Goal: Transaction & Acquisition: Download file/media

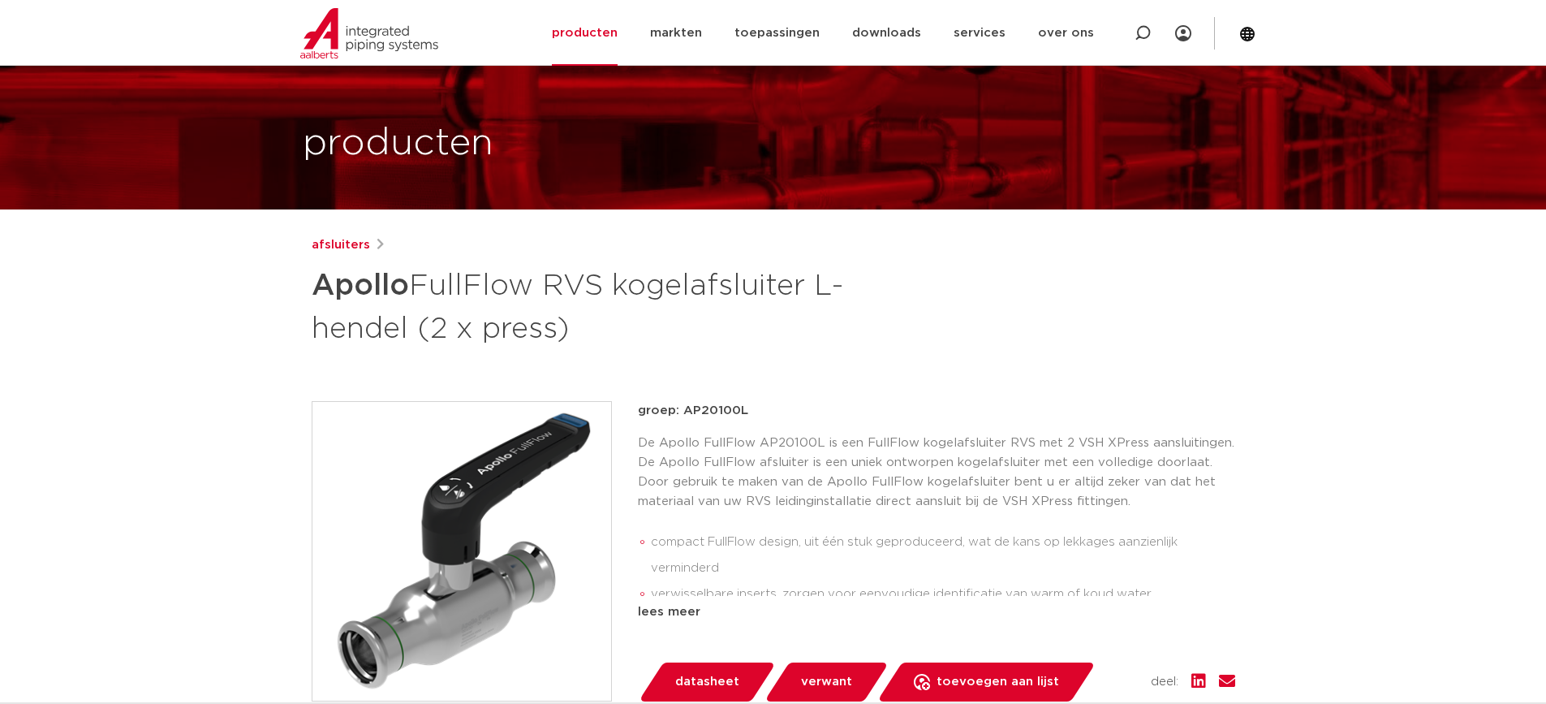
scroll to position [81, 0]
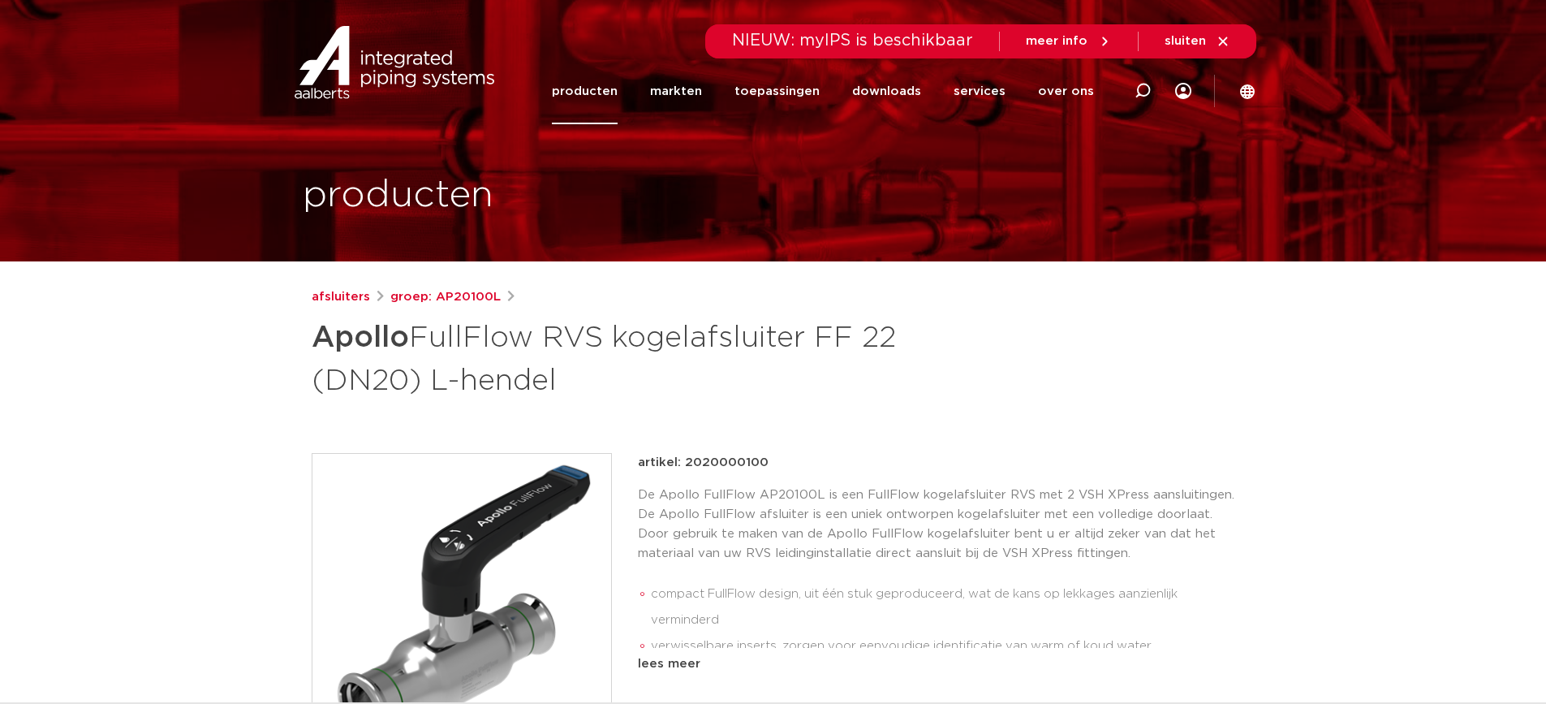
drag, startPoint x: 1096, startPoint y: 696, endPoint x: 1008, endPoint y: 562, distance: 161.2
drag, startPoint x: 877, startPoint y: 398, endPoint x: 847, endPoint y: 394, distance: 31.2
drag, startPoint x: 411, startPoint y: 317, endPoint x: 364, endPoint y: 301, distance: 49.5
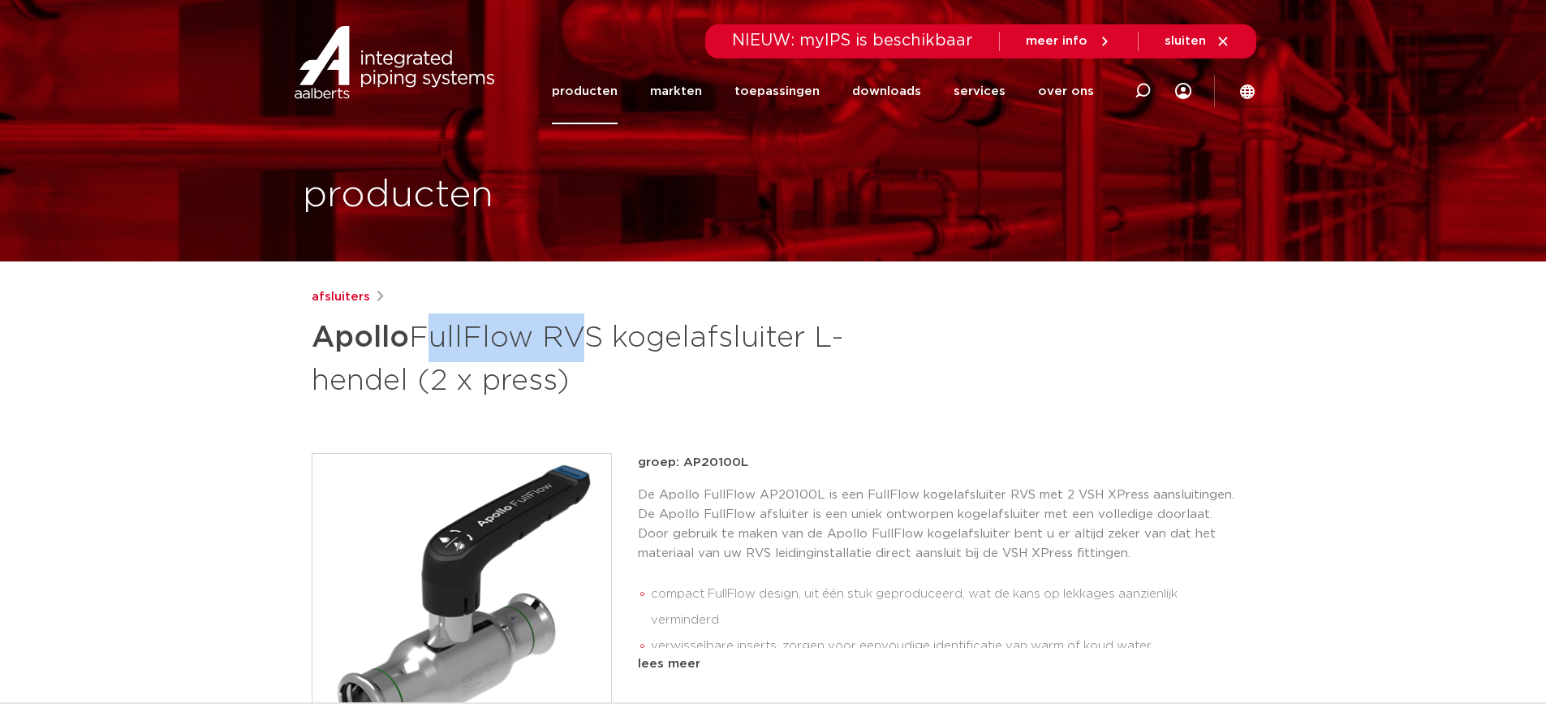
drag, startPoint x: 420, startPoint y: 333, endPoint x: 562, endPoint y: 350, distance: 143.0
click at [562, 350] on h1 "Apollo FullFlow RVS kogelafsluiter L-hendel (2 x press)" at bounding box center [617, 357] width 610 height 88
click at [473, 334] on h1 "Apollo FullFlow RVS kogelafsluiter L-hendel (2 x press)" at bounding box center [617, 357] width 610 height 88
drag, startPoint x: 420, startPoint y: 330, endPoint x: 468, endPoint y: 338, distance: 48.6
click at [468, 338] on h1 "Apollo FullFlow RVS kogelafsluiter L-hendel (2 x press)" at bounding box center [617, 357] width 610 height 88
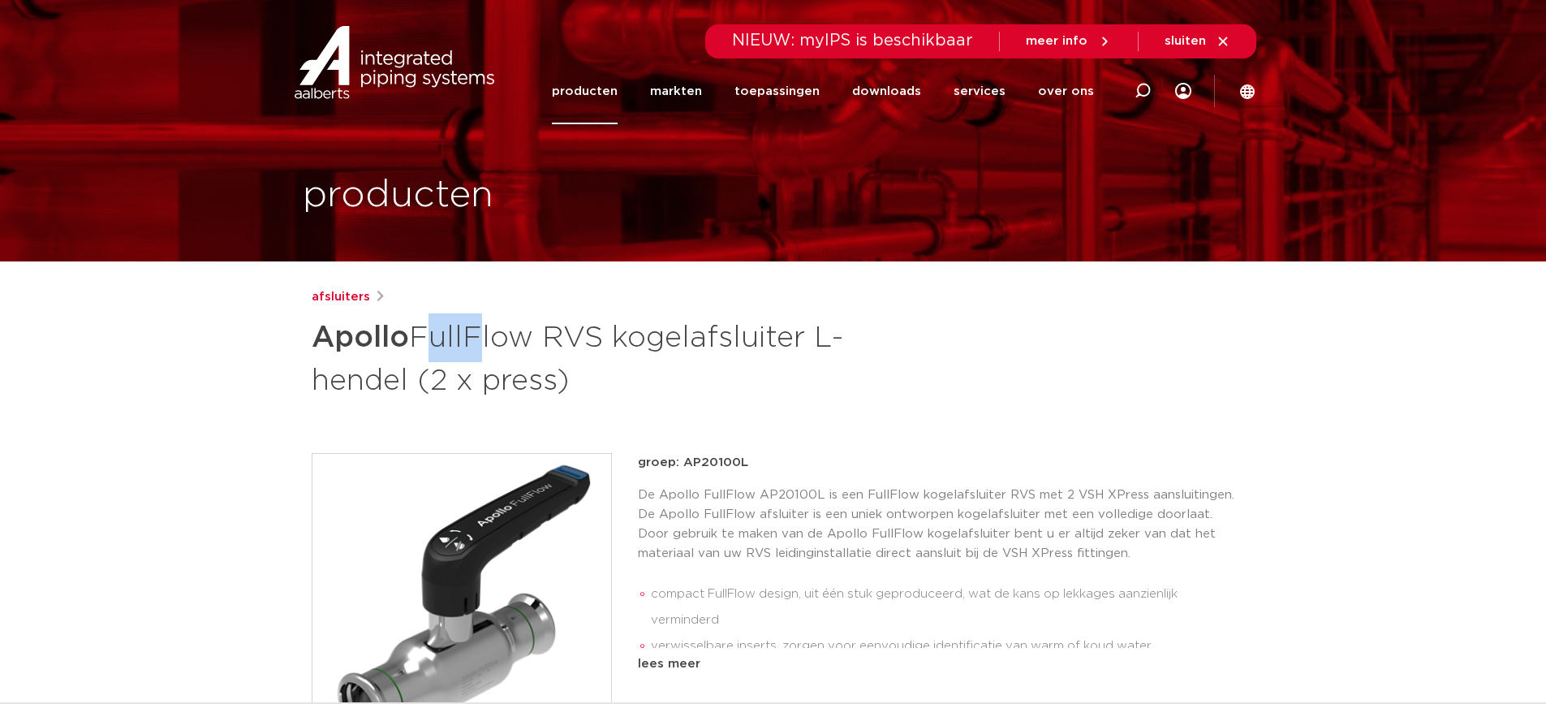
click at [468, 338] on h1 "Apollo FullFlow RVS kogelafsluiter L-hendel (2 x press)" at bounding box center [617, 357] width 610 height 88
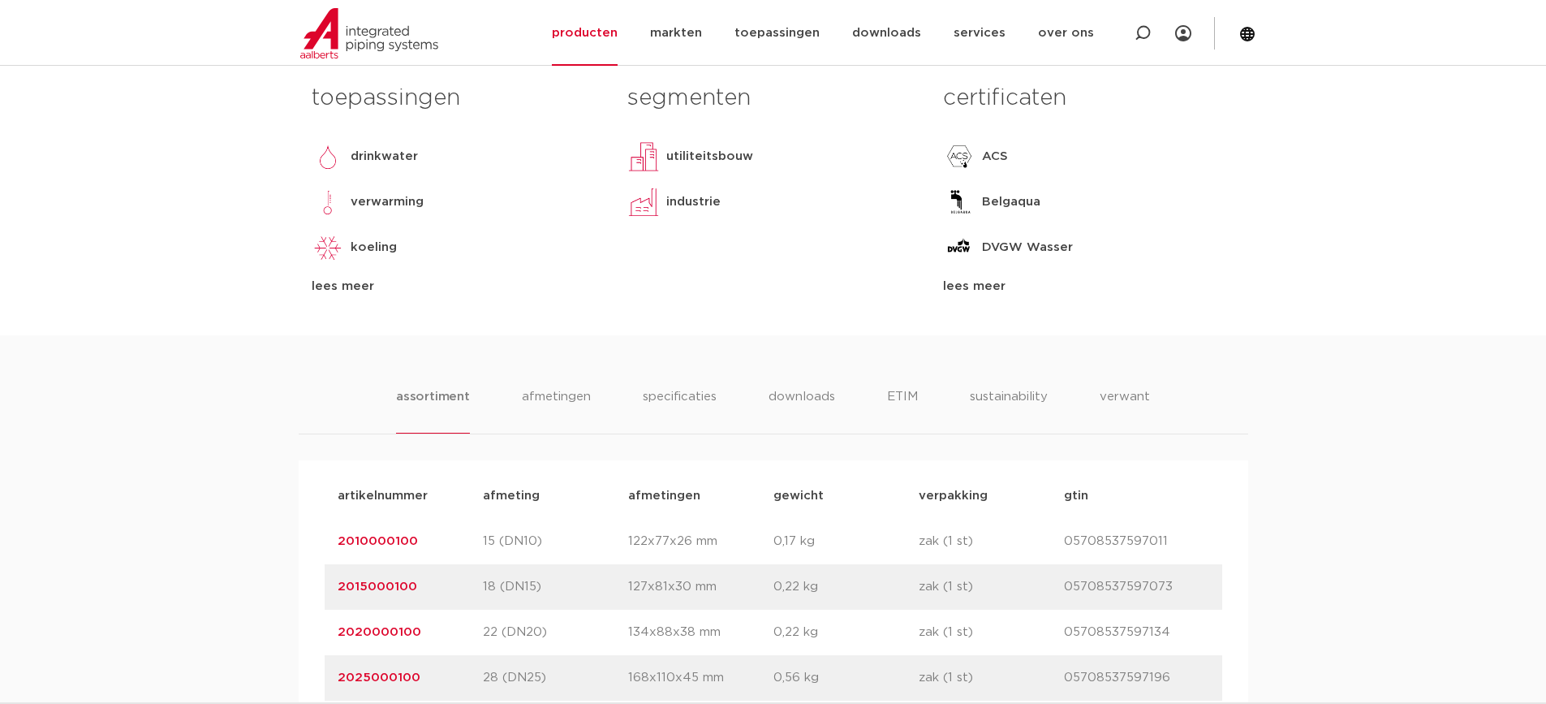
scroll to position [812, 0]
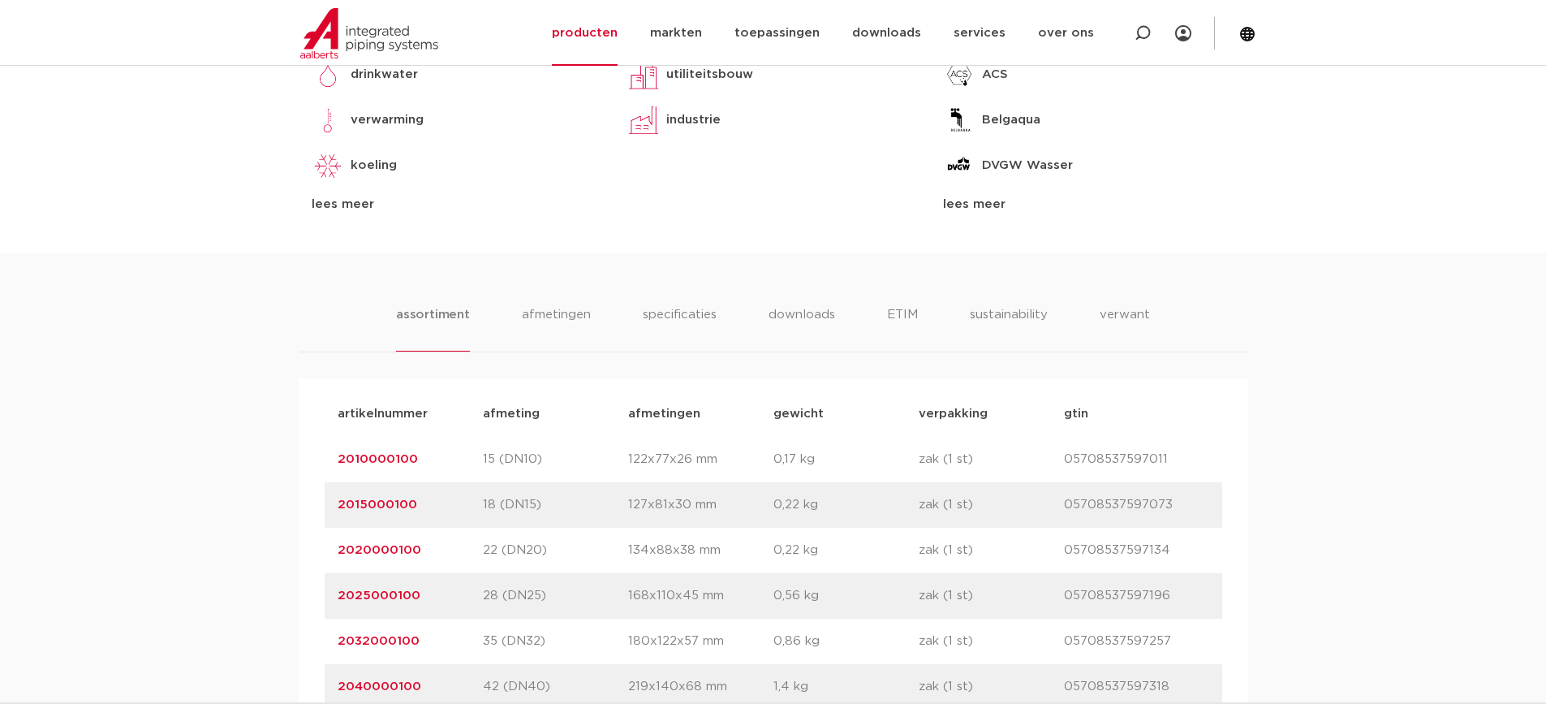
click at [359, 505] on link "2015000100" at bounding box center [378, 504] width 80 height 12
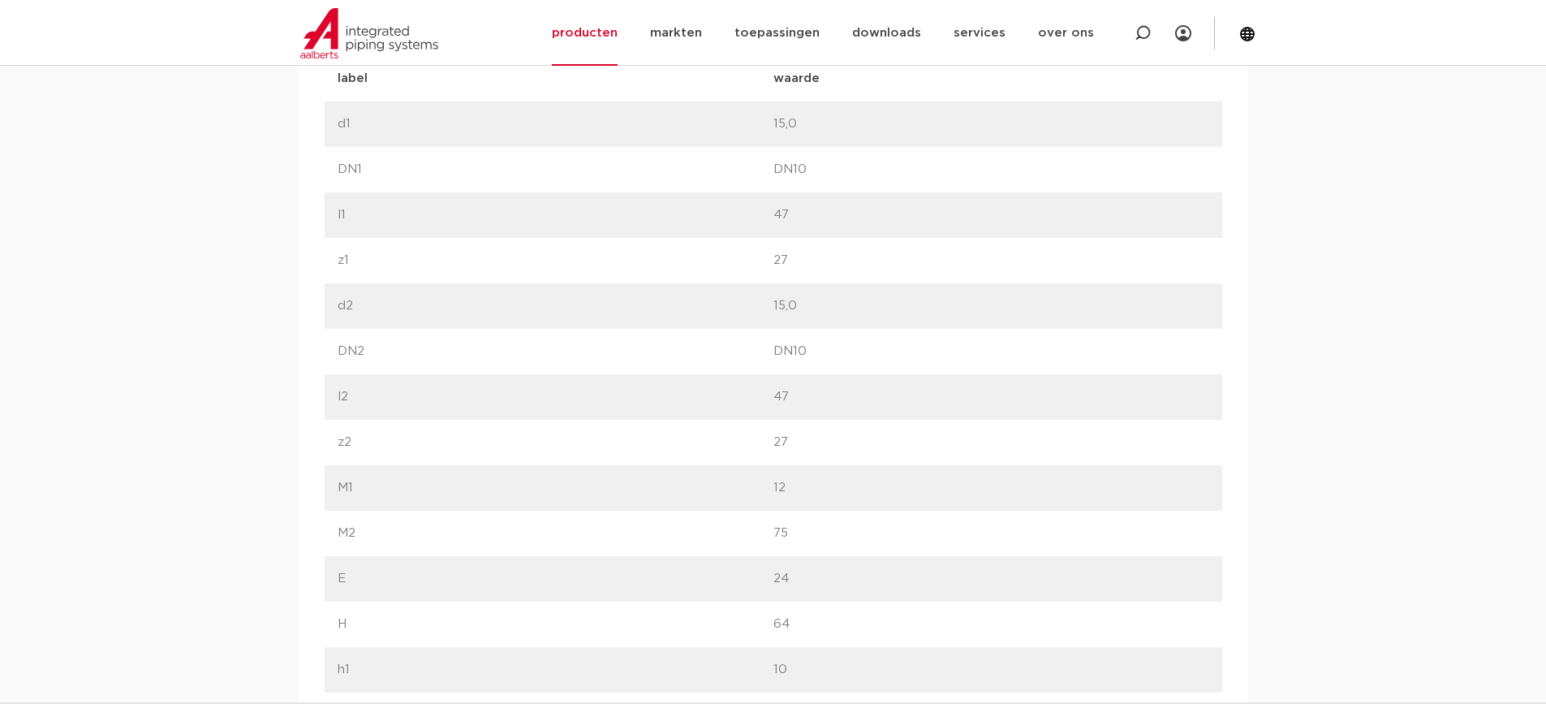
scroll to position [741, 0]
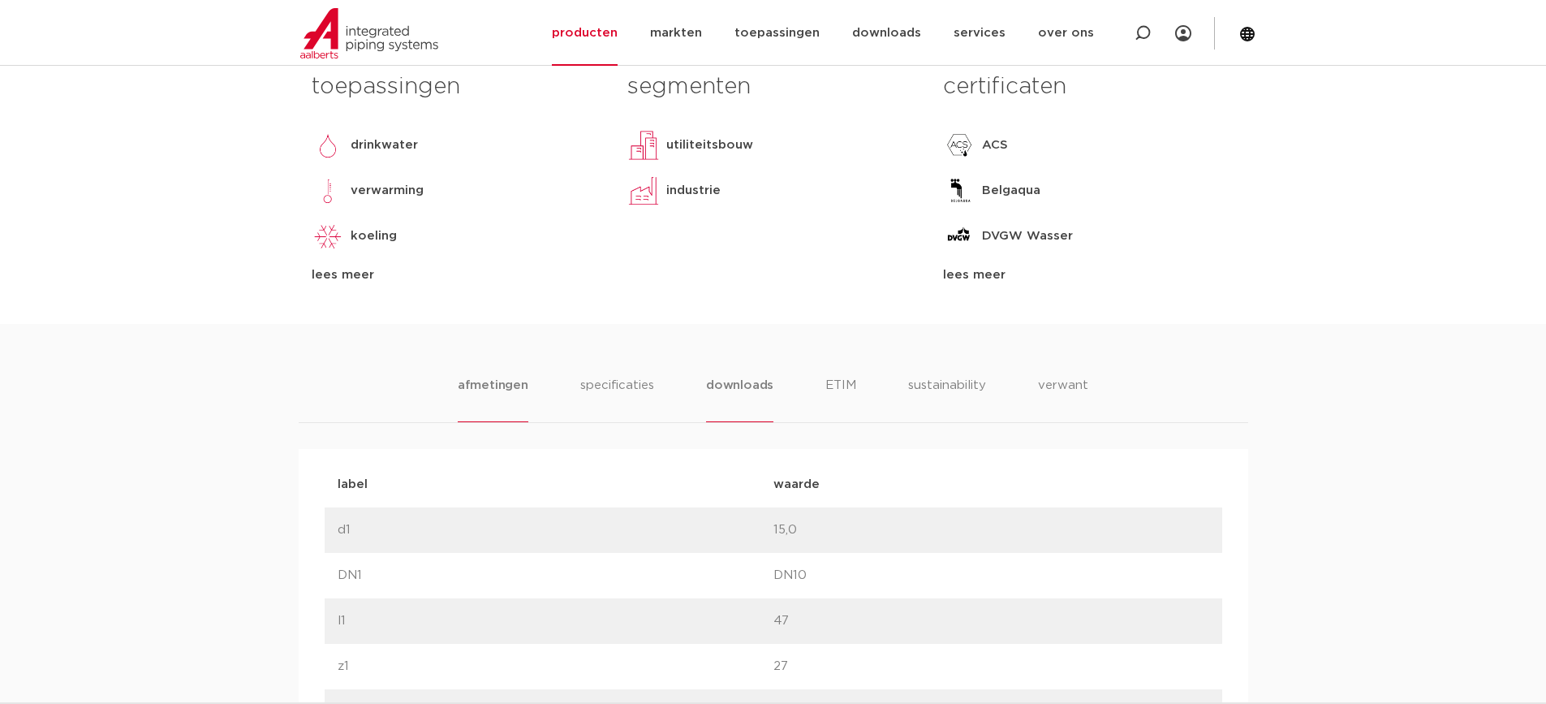
click at [754, 384] on li "downloads" at bounding box center [739, 399] width 67 height 46
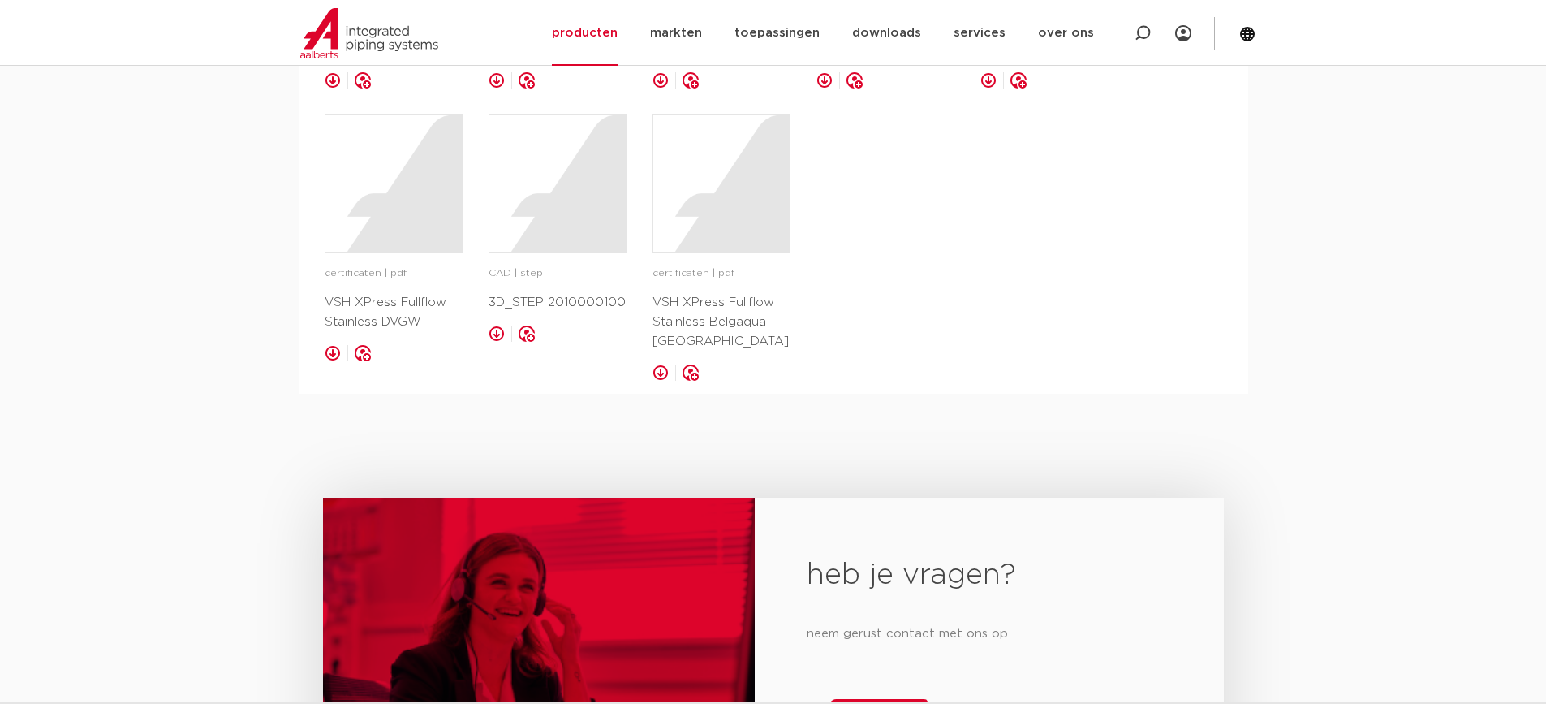
scroll to position [1958, 0]
click at [574, 188] on div at bounding box center [557, 184] width 136 height 136
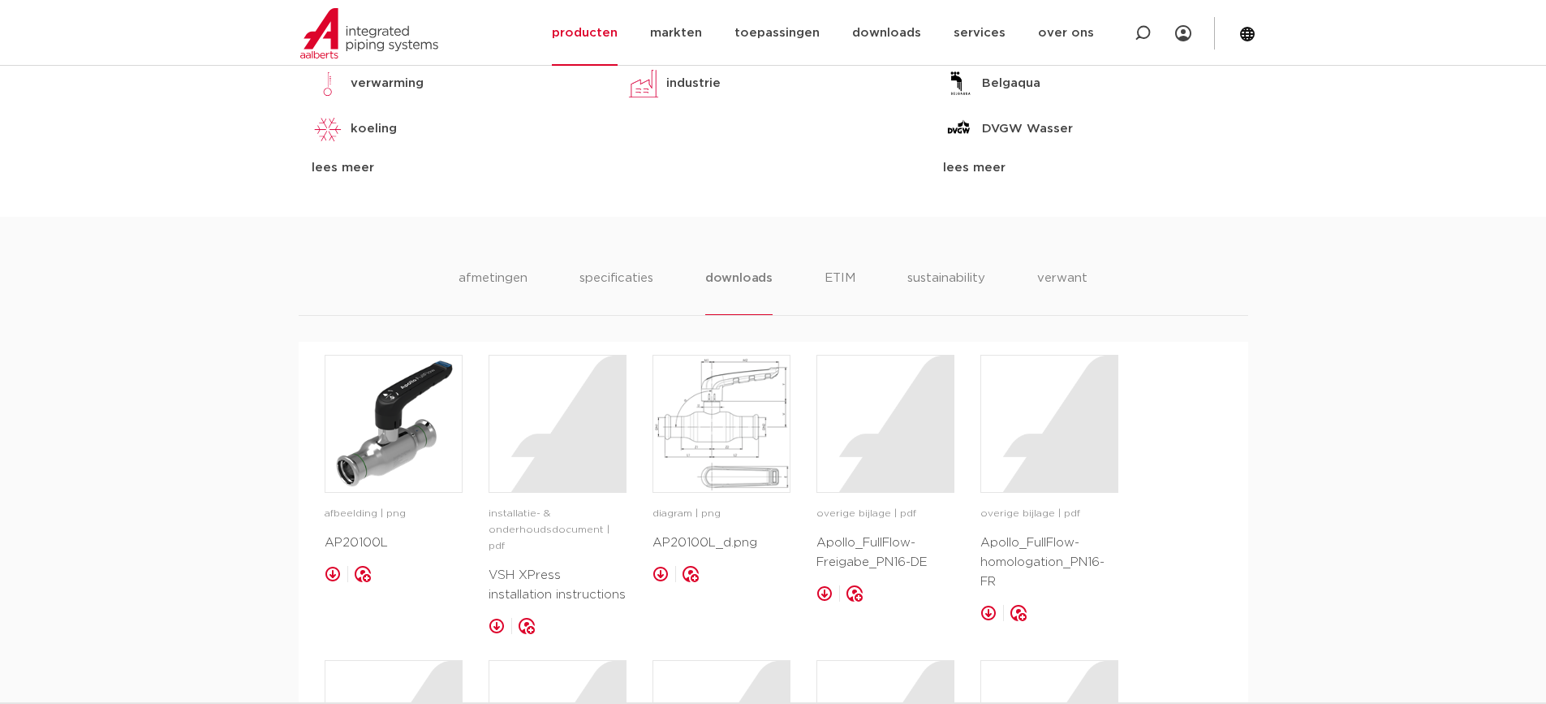
scroll to position [649, 0]
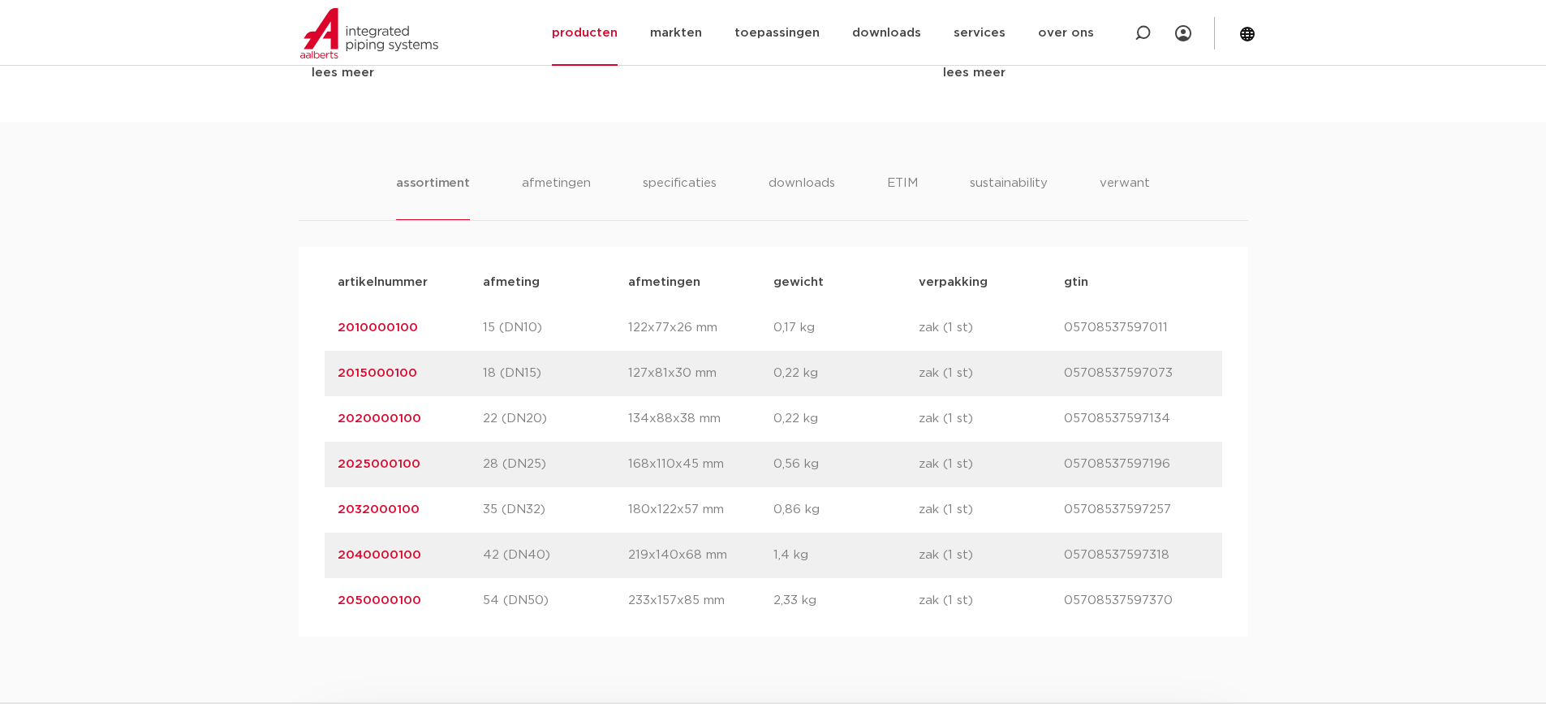
scroll to position [971, 0]
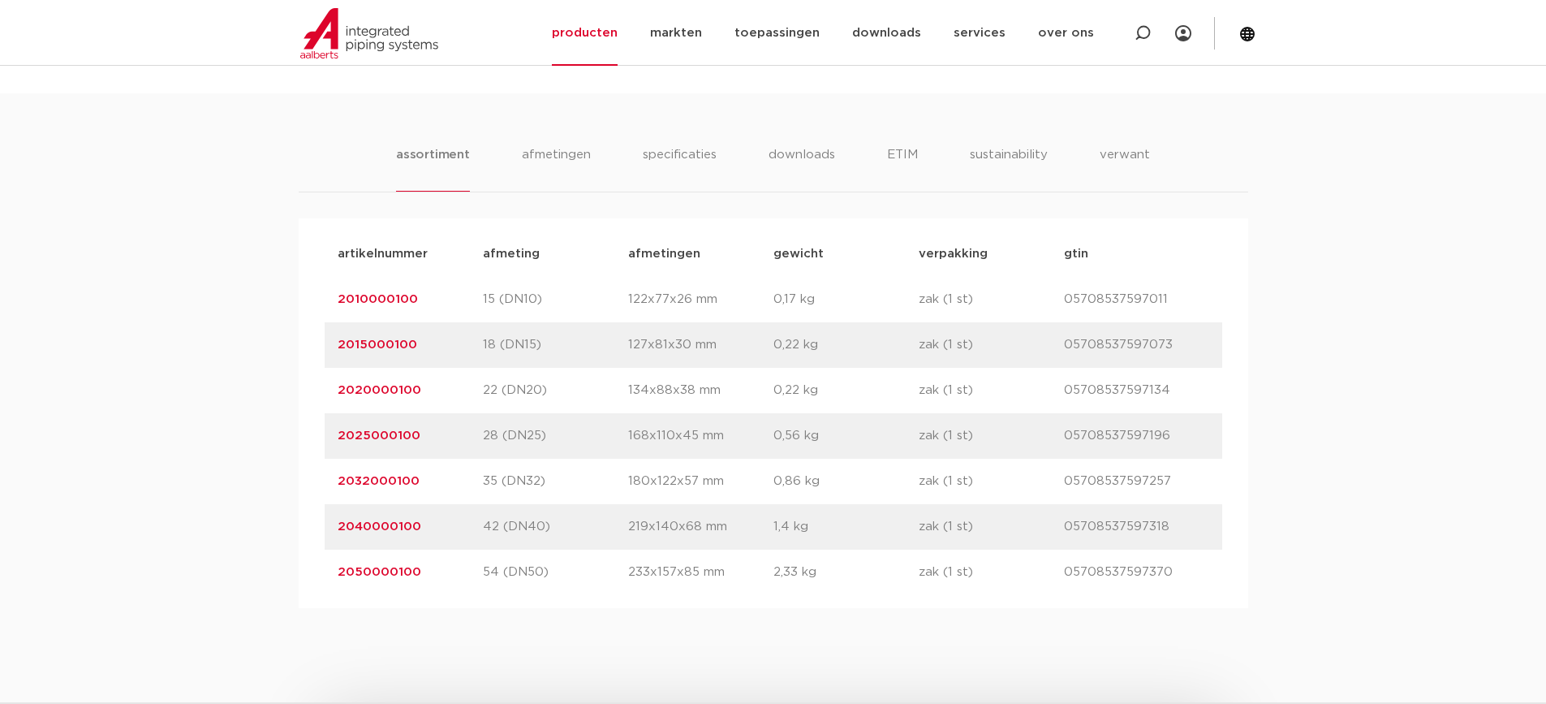
click at [379, 574] on link "2050000100" at bounding box center [380, 572] width 84 height 12
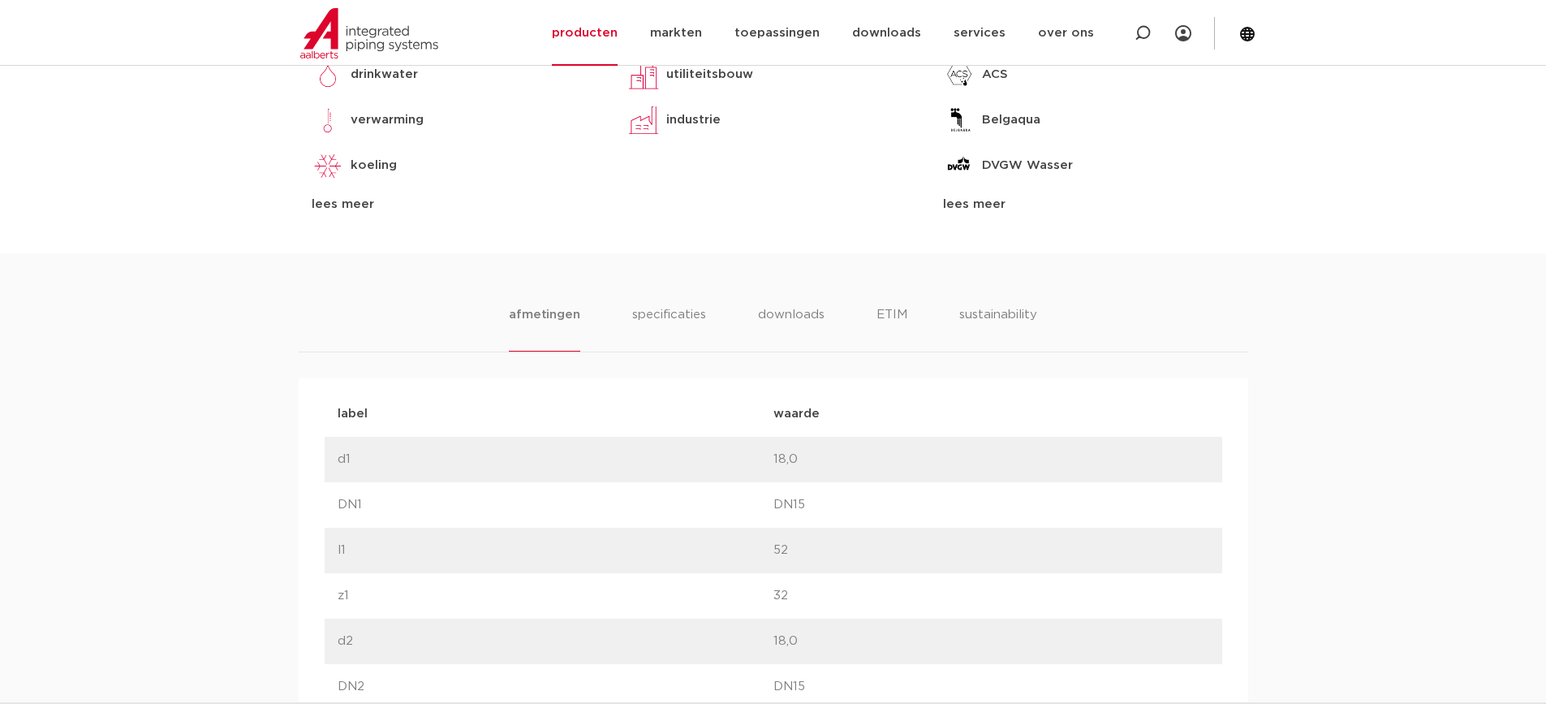
scroll to position [649, 0]
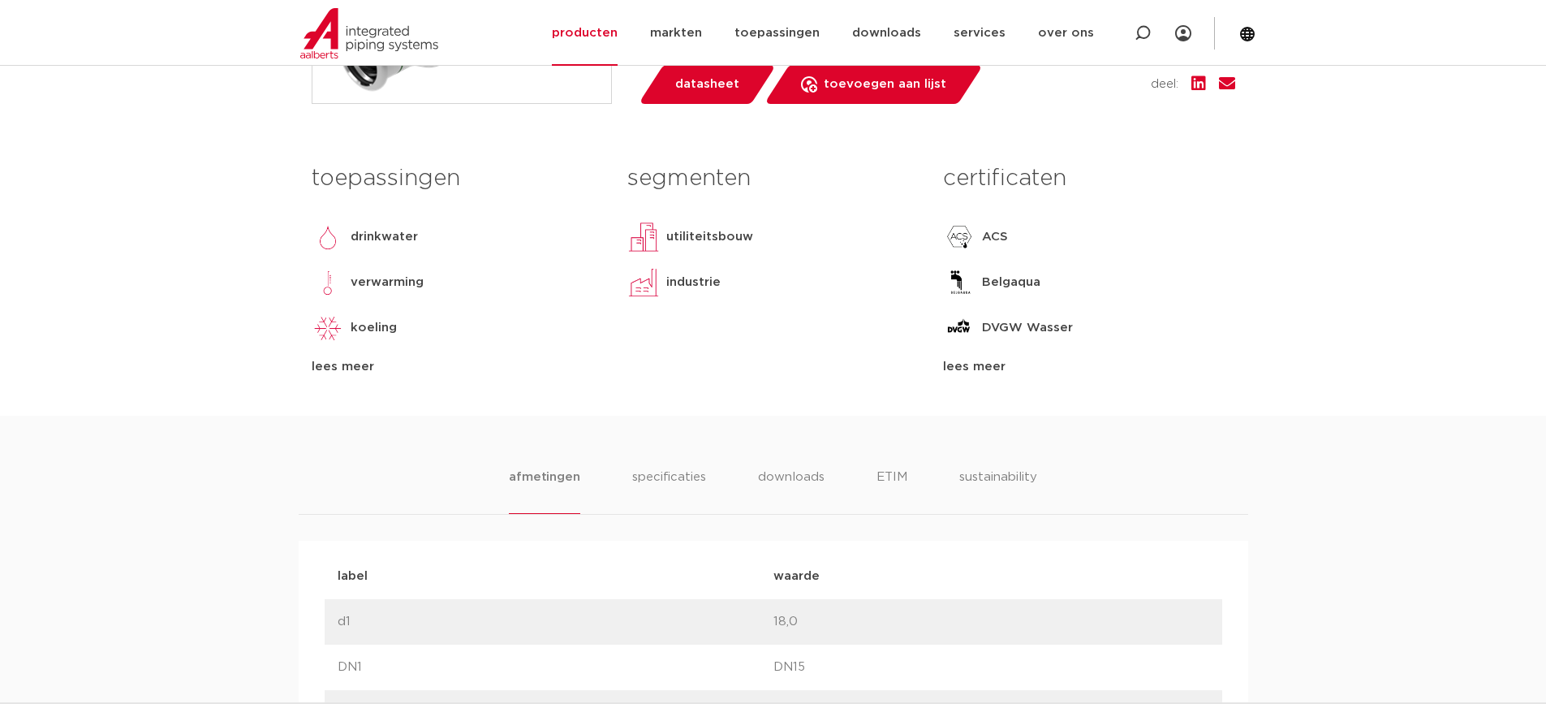
click at [780, 479] on li "downloads" at bounding box center [790, 490] width 67 height 46
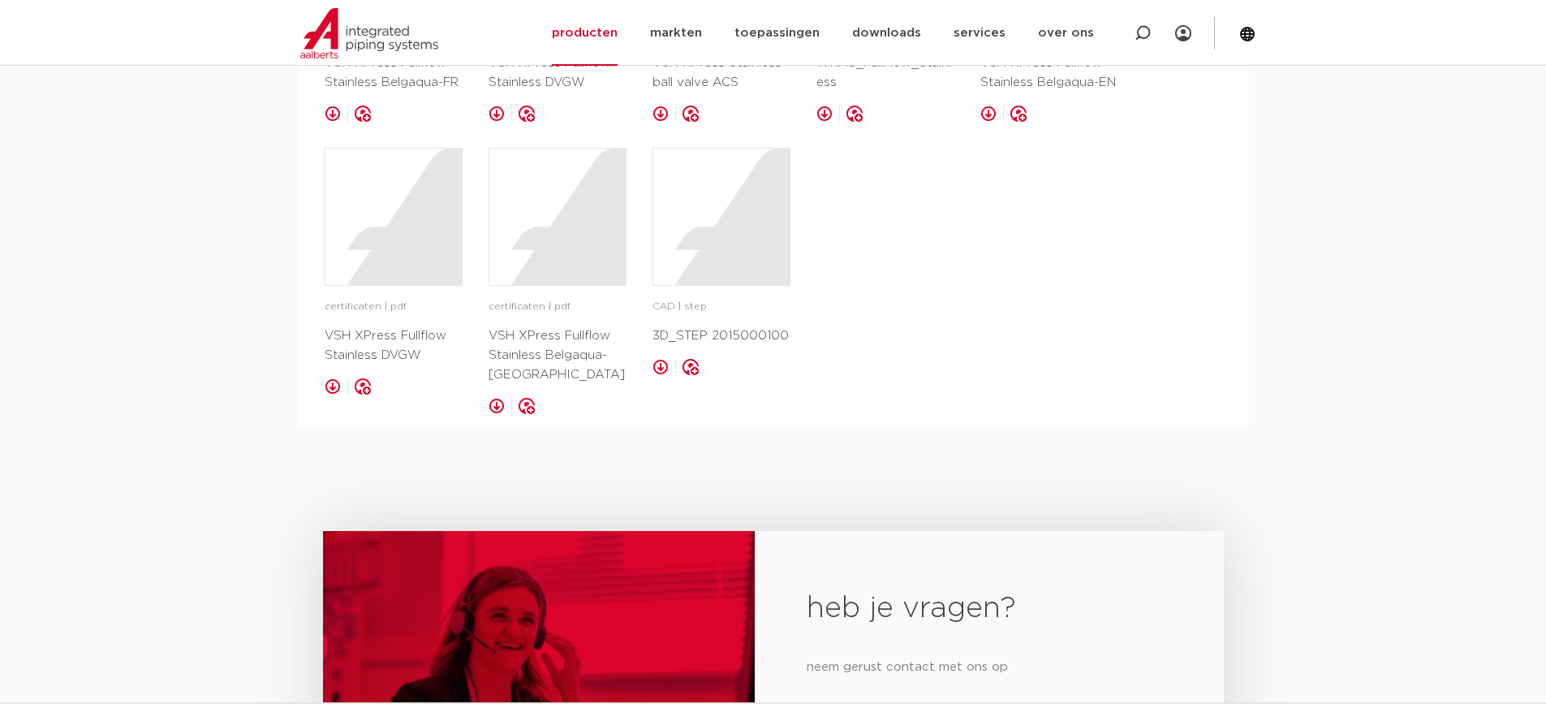
scroll to position [2110, 0]
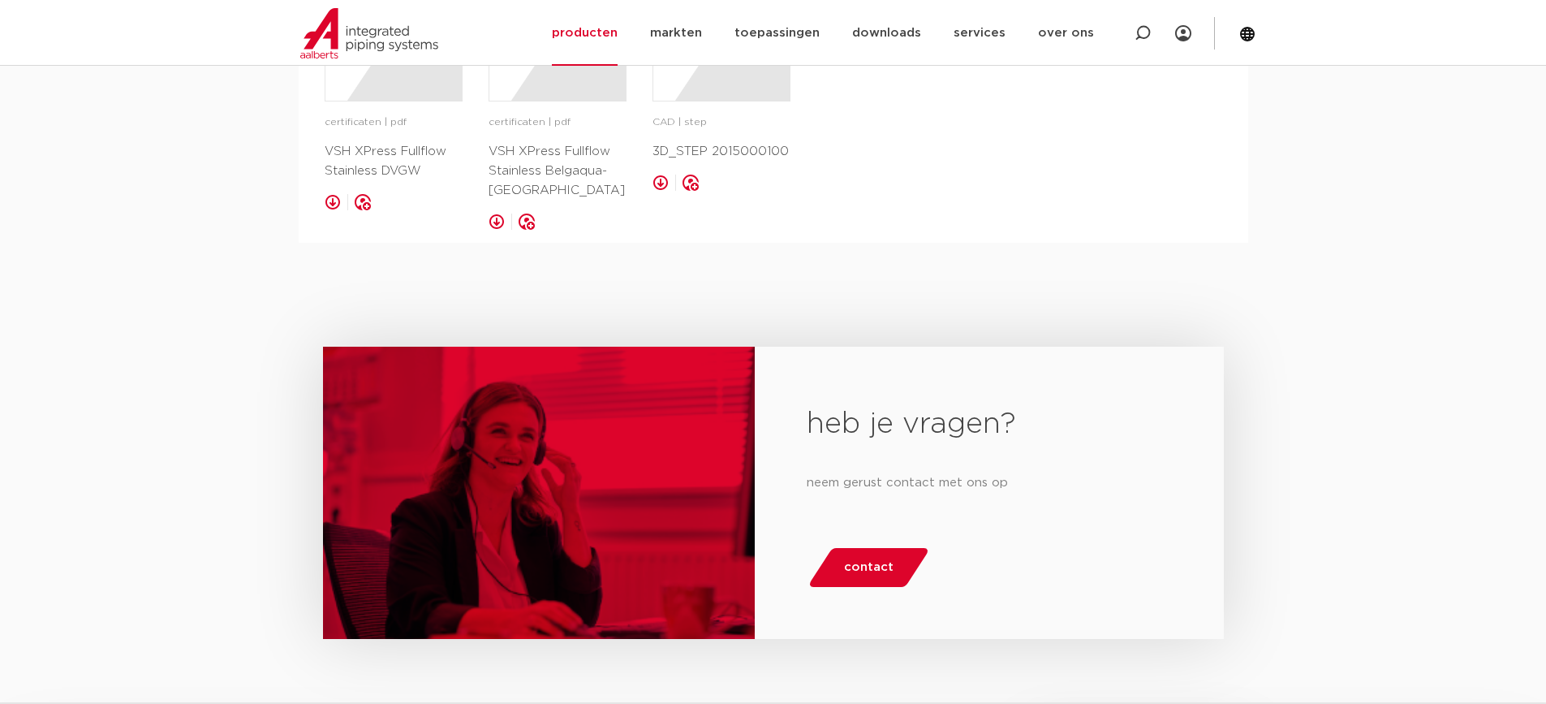
click at [755, 142] on p "3D_STEP 2015000100" at bounding box center [722, 151] width 138 height 19
click at [746, 82] on div at bounding box center [721, 32] width 136 height 136
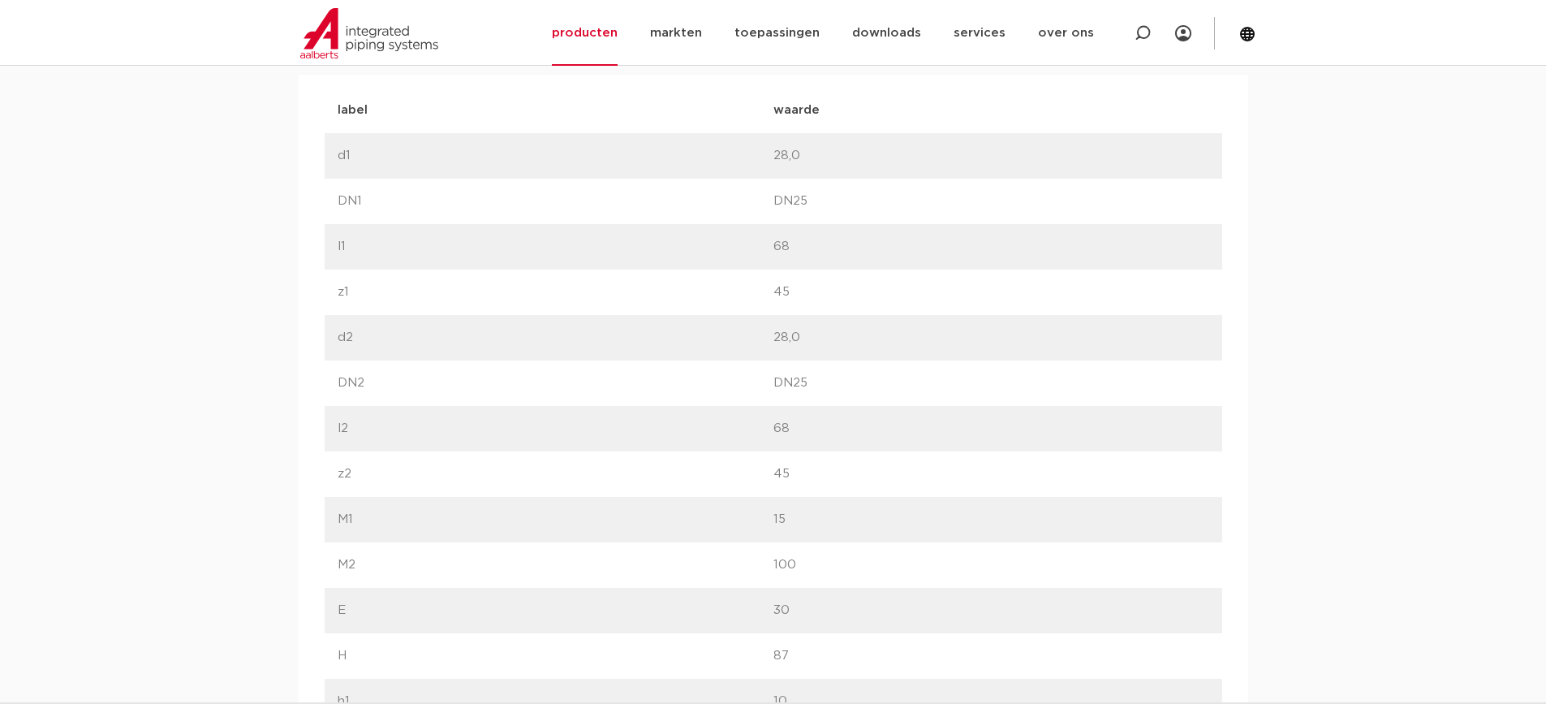
scroll to position [974, 0]
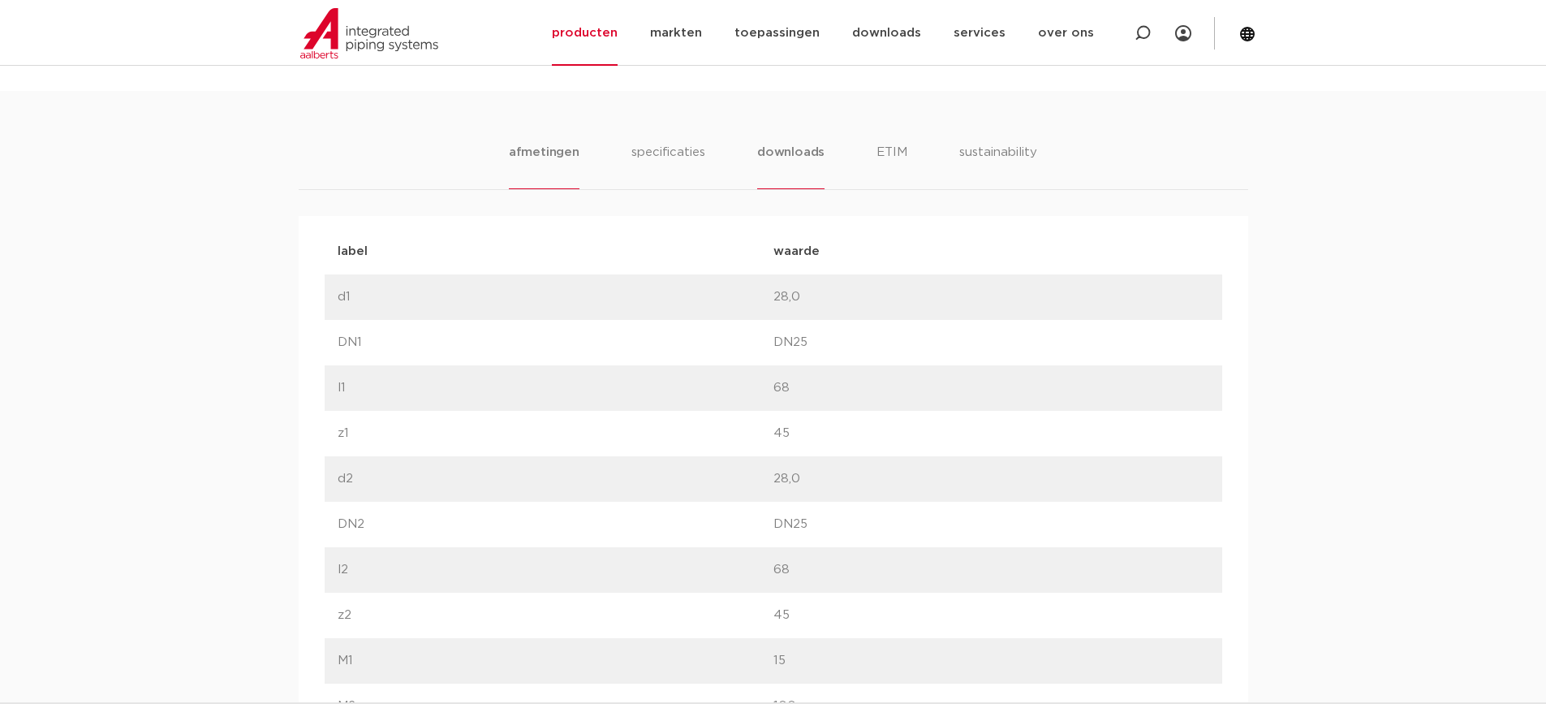
click at [794, 155] on li "downloads" at bounding box center [790, 166] width 67 height 46
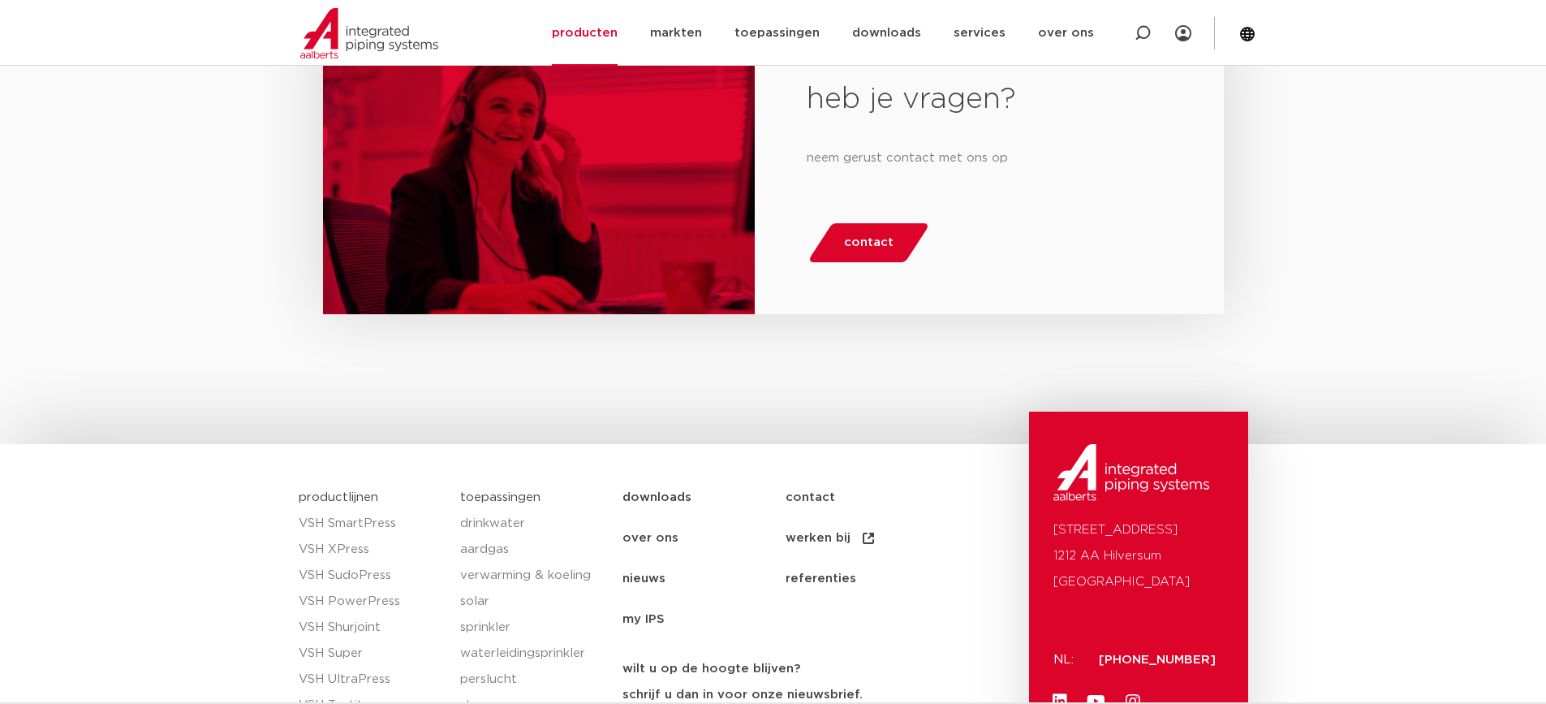
scroll to position [2110, 0]
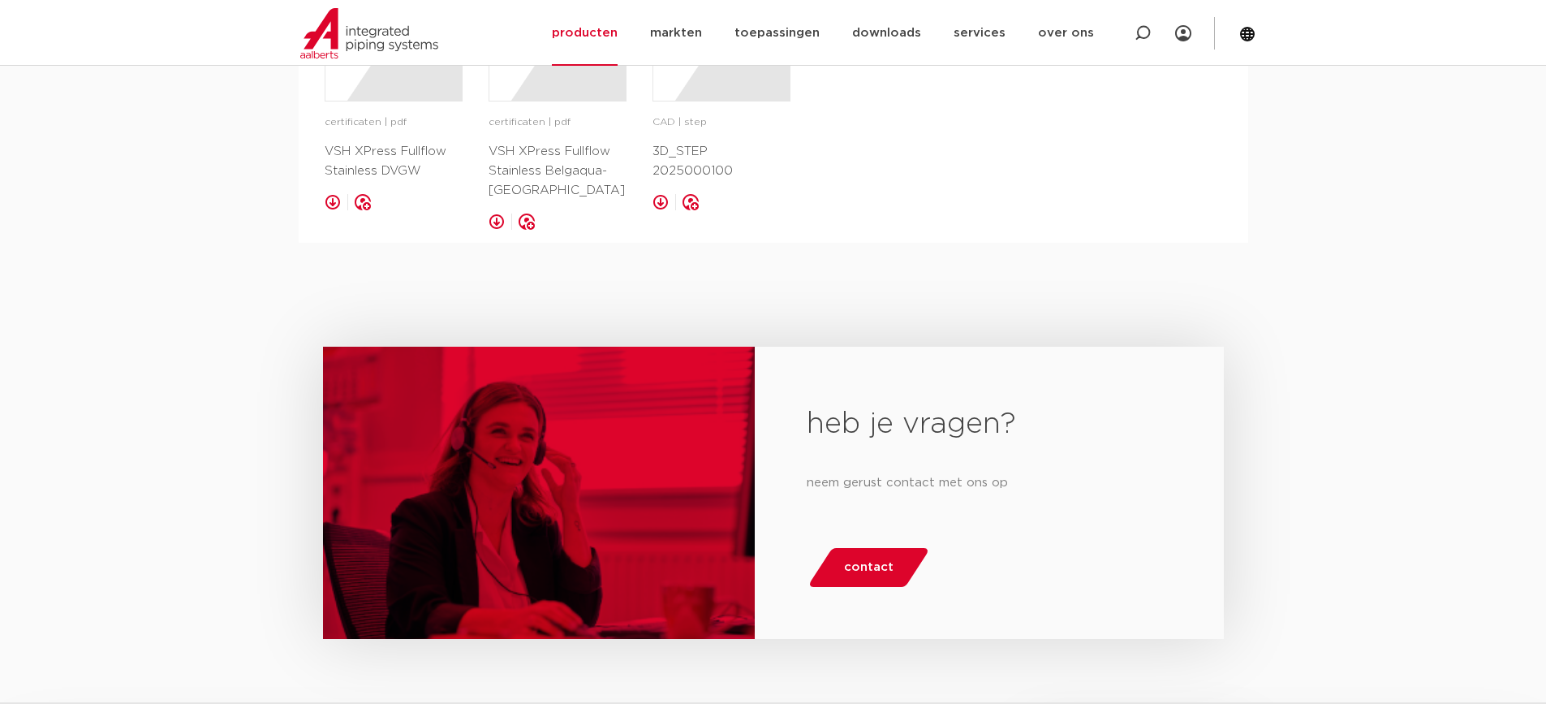
click at [752, 125] on div "CAD | step 3D_STEP 2025000100" at bounding box center [722, 147] width 138 height 67
click at [740, 74] on div at bounding box center [721, 32] width 136 height 136
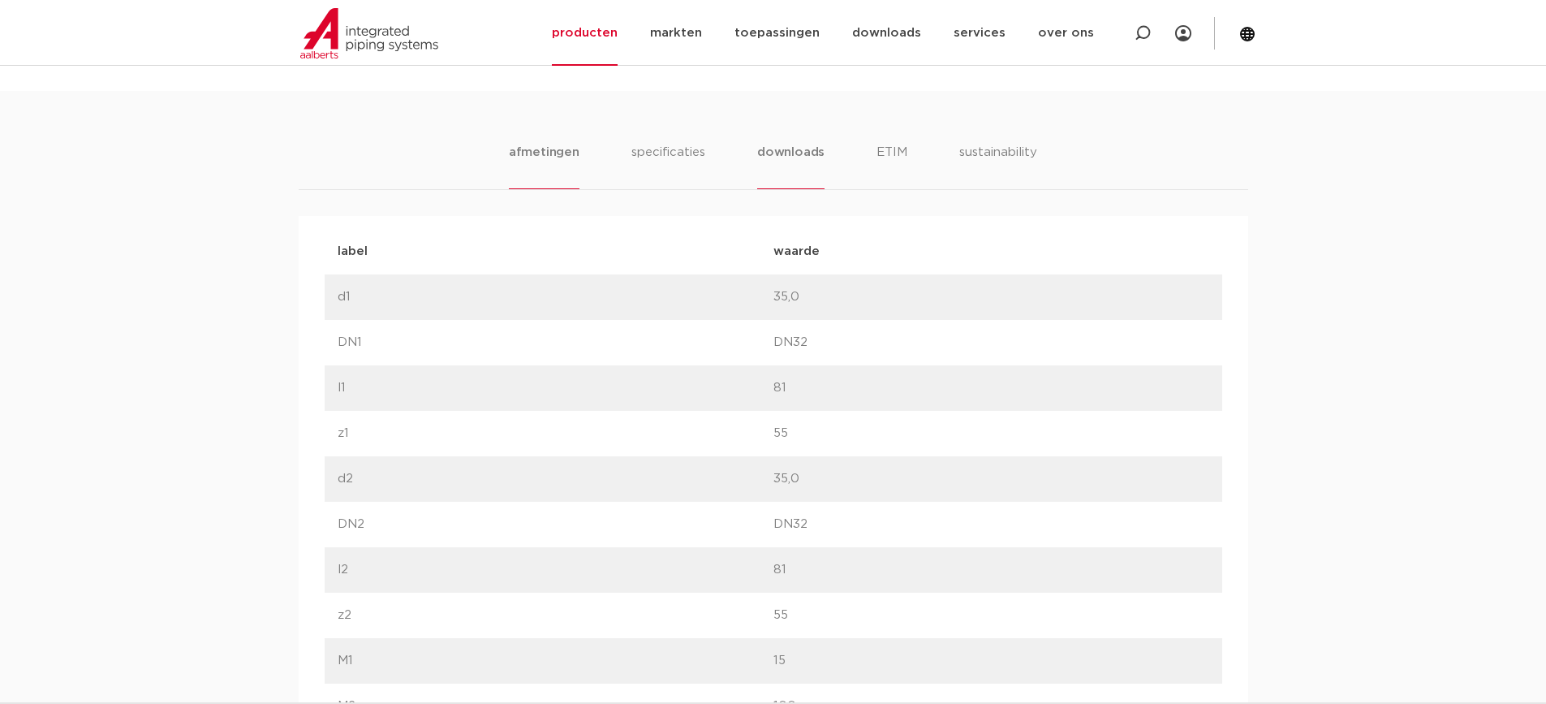
click at [801, 153] on li "downloads" at bounding box center [790, 166] width 67 height 46
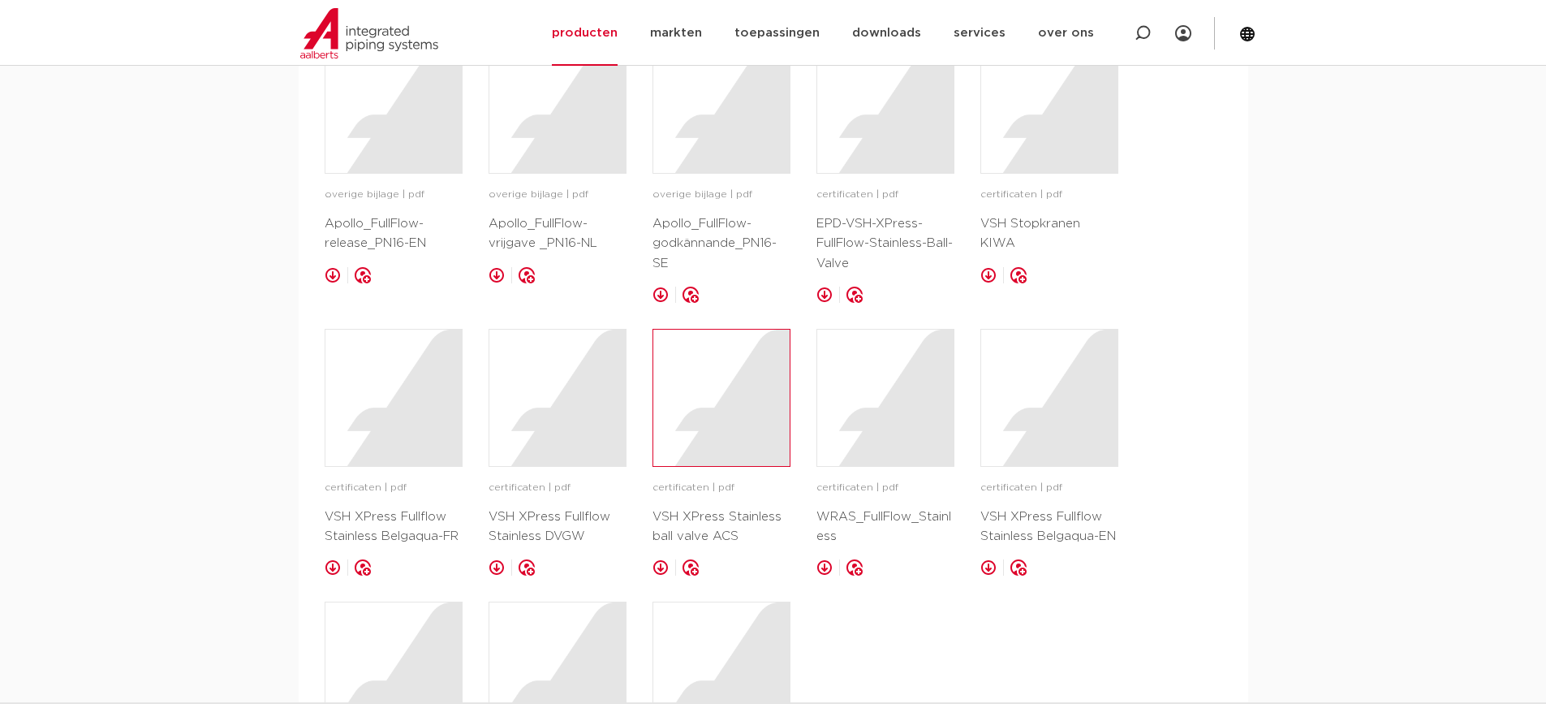
scroll to position [1867, 0]
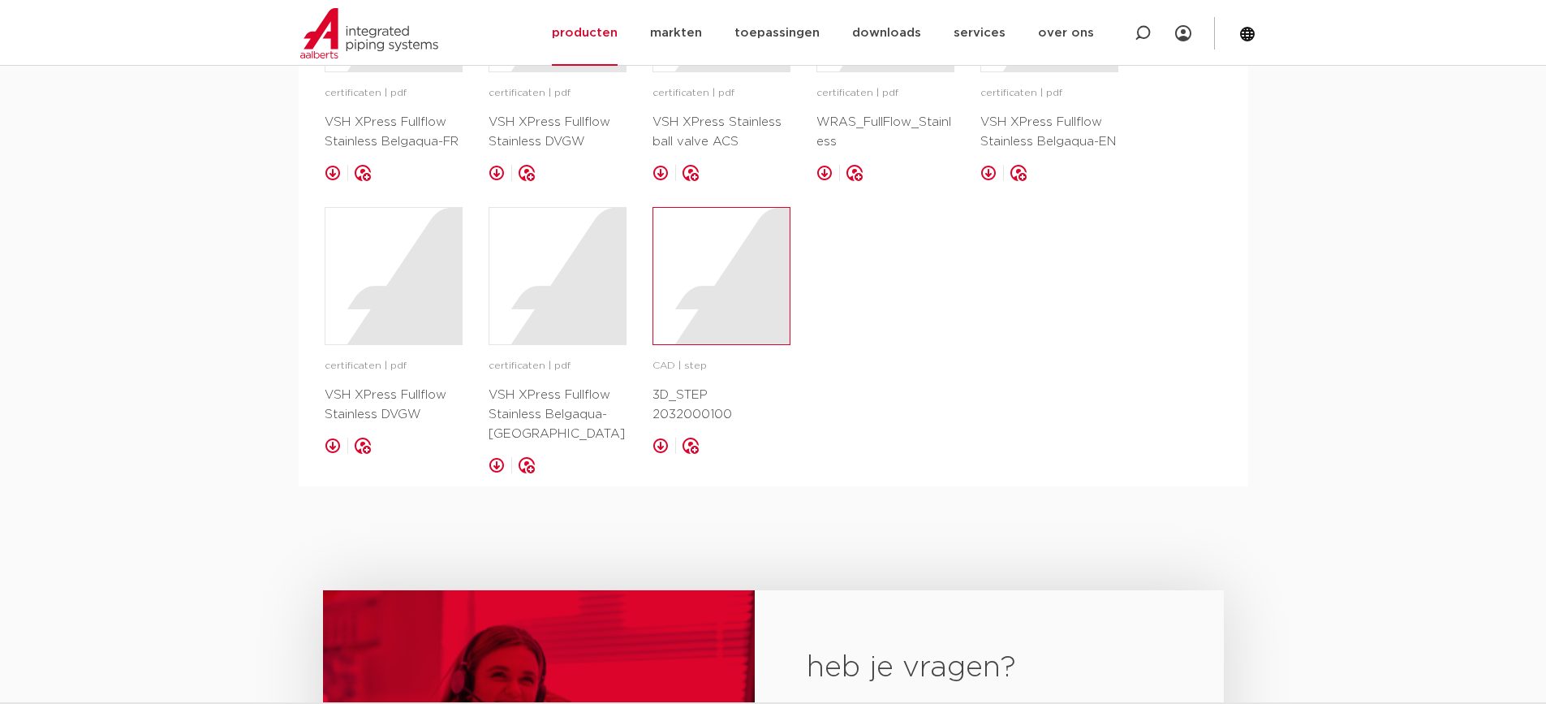
click at [714, 265] on div at bounding box center [721, 276] width 136 height 136
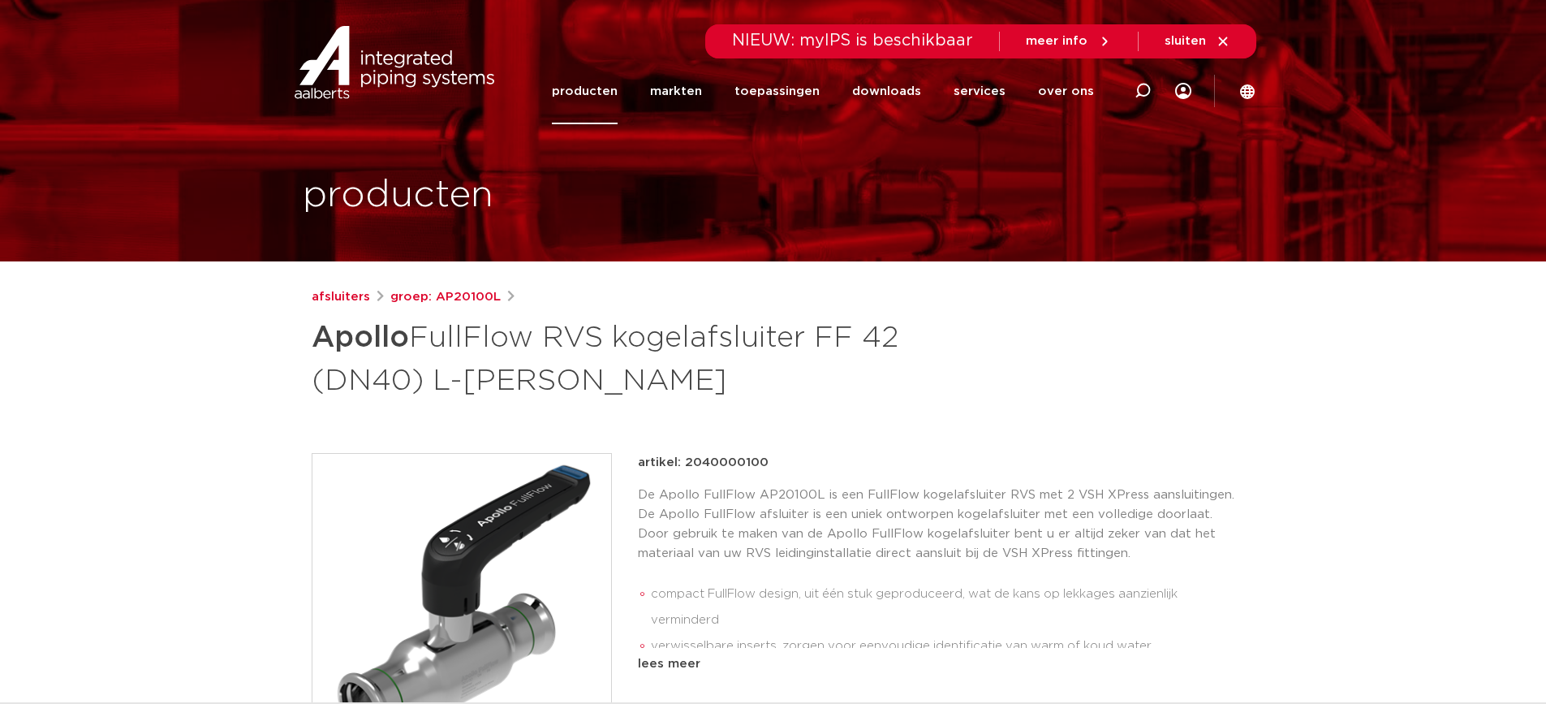
scroll to position [487, 0]
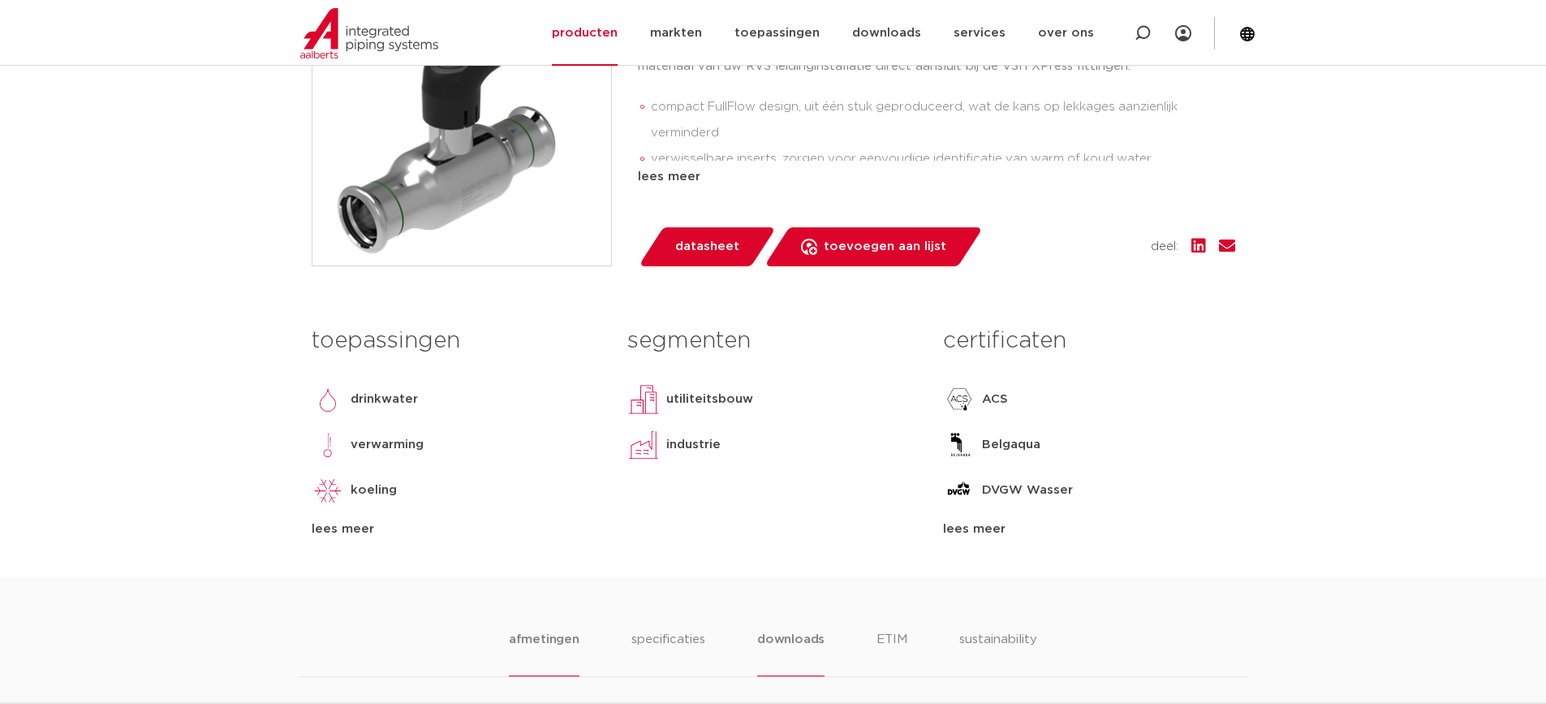
click at [800, 640] on li "downloads" at bounding box center [790, 653] width 67 height 46
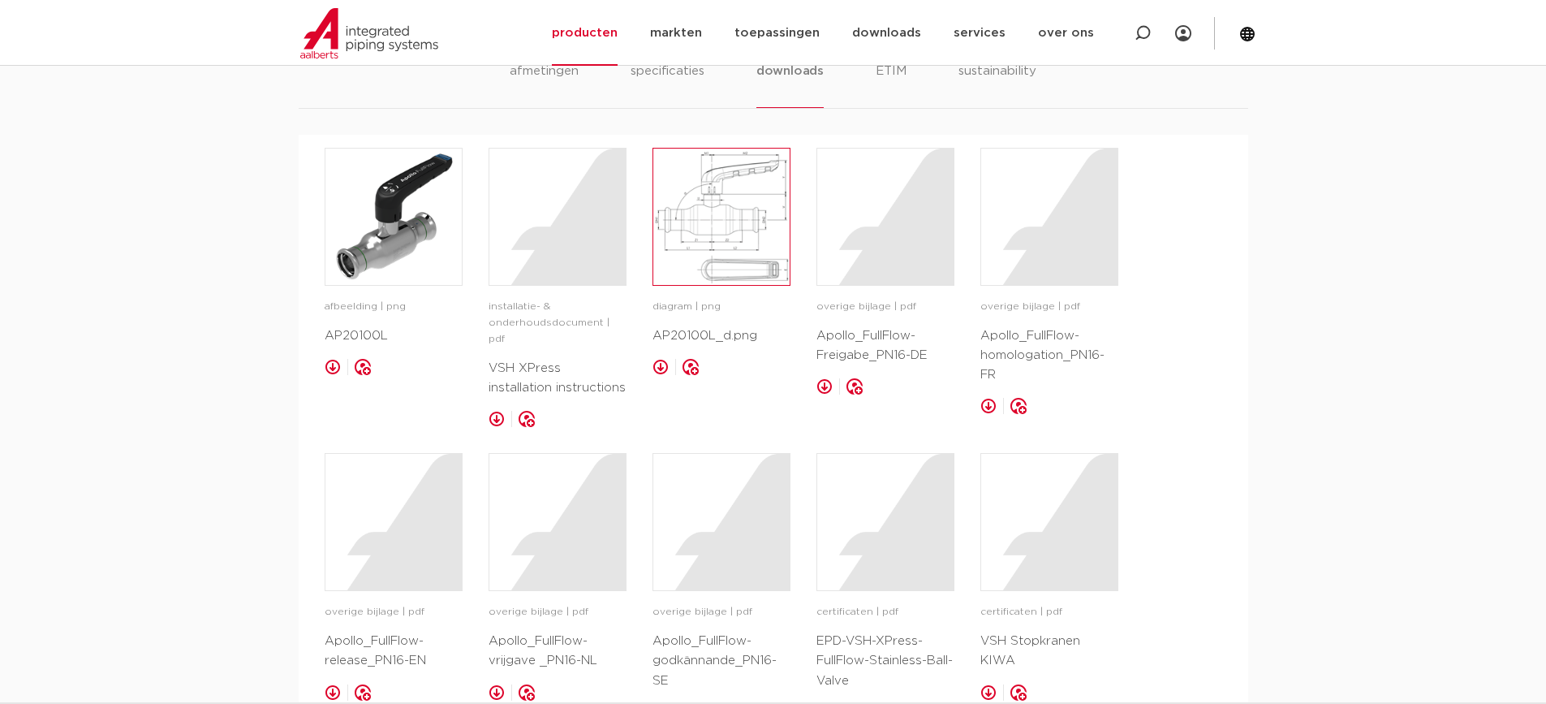
scroll to position [1623, 0]
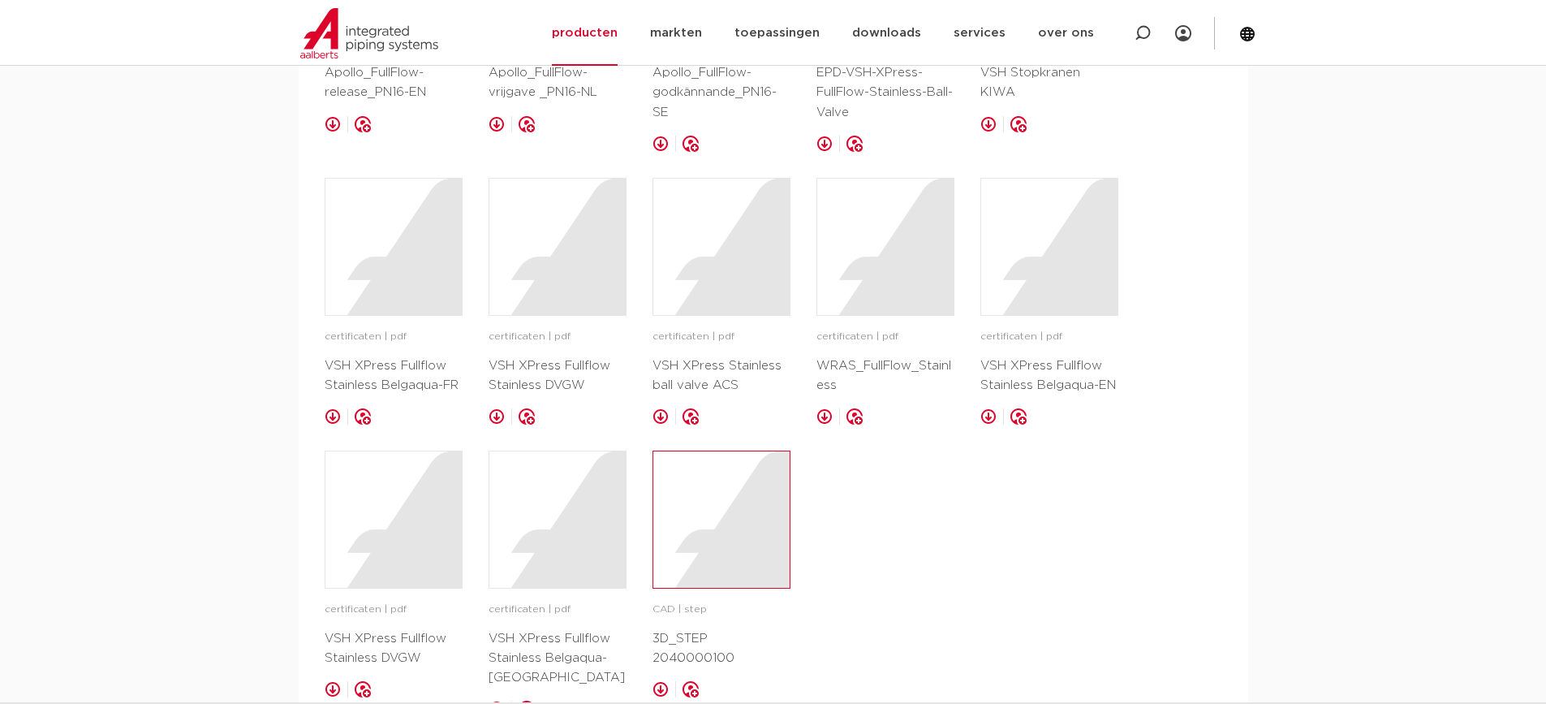
click at [743, 504] on div at bounding box center [721, 519] width 136 height 136
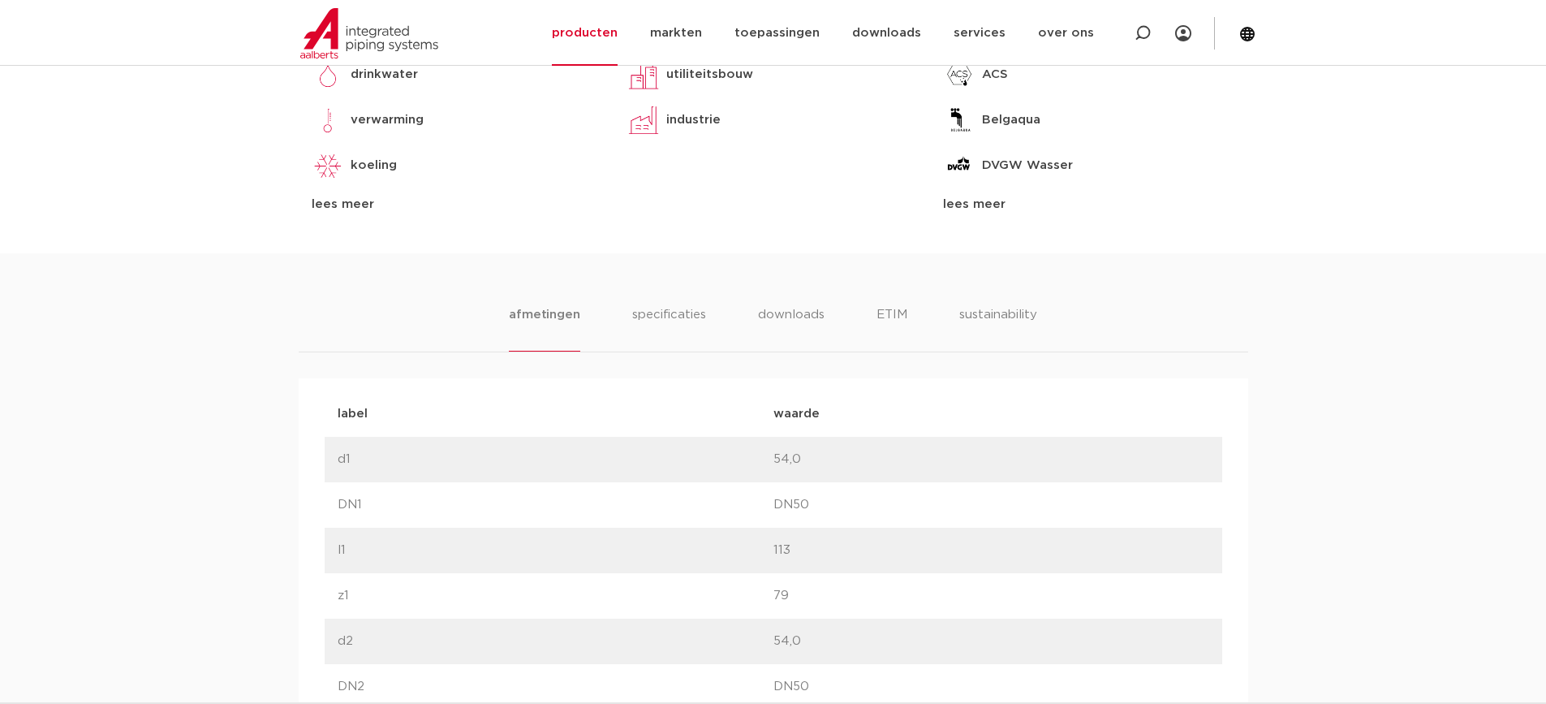
scroll to position [893, 0]
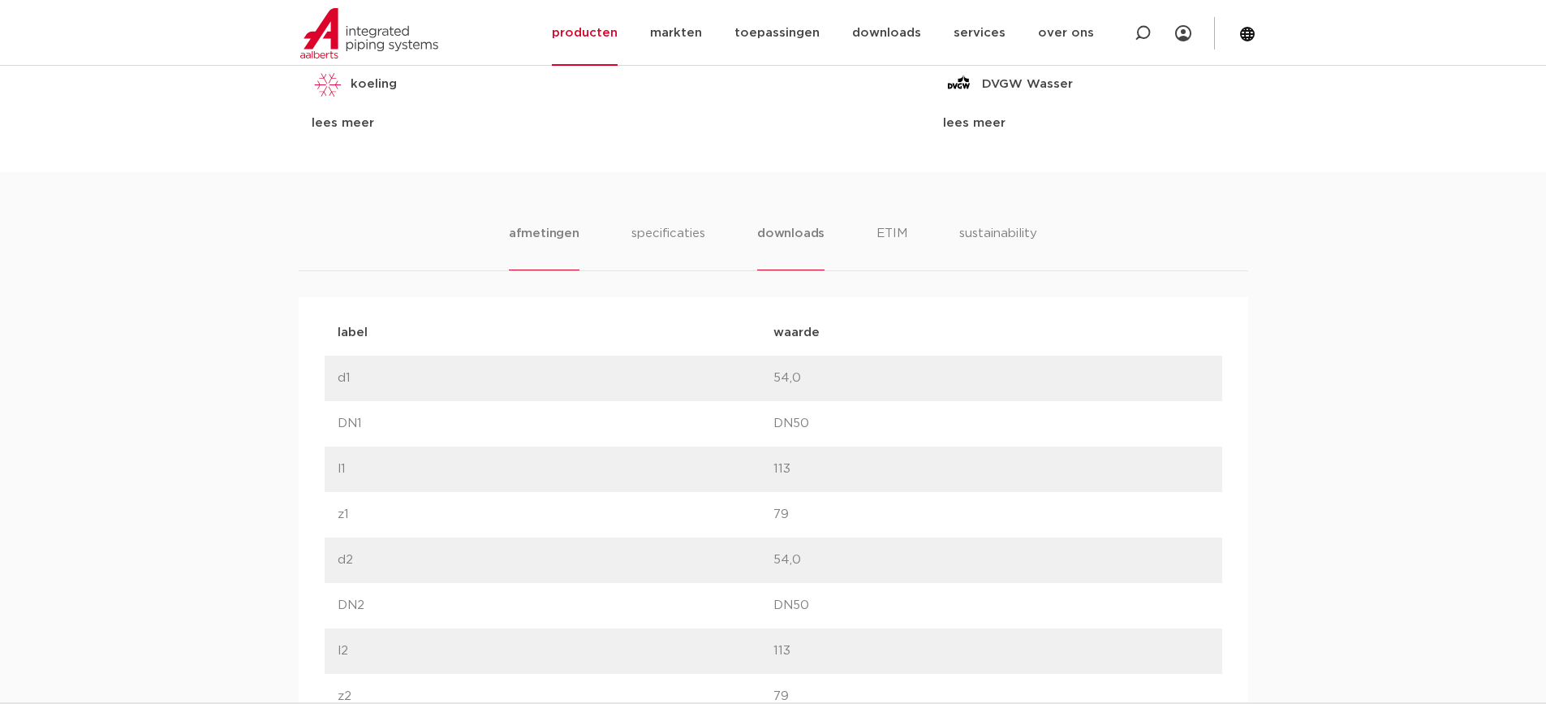
click at [789, 241] on li "downloads" at bounding box center [790, 247] width 67 height 46
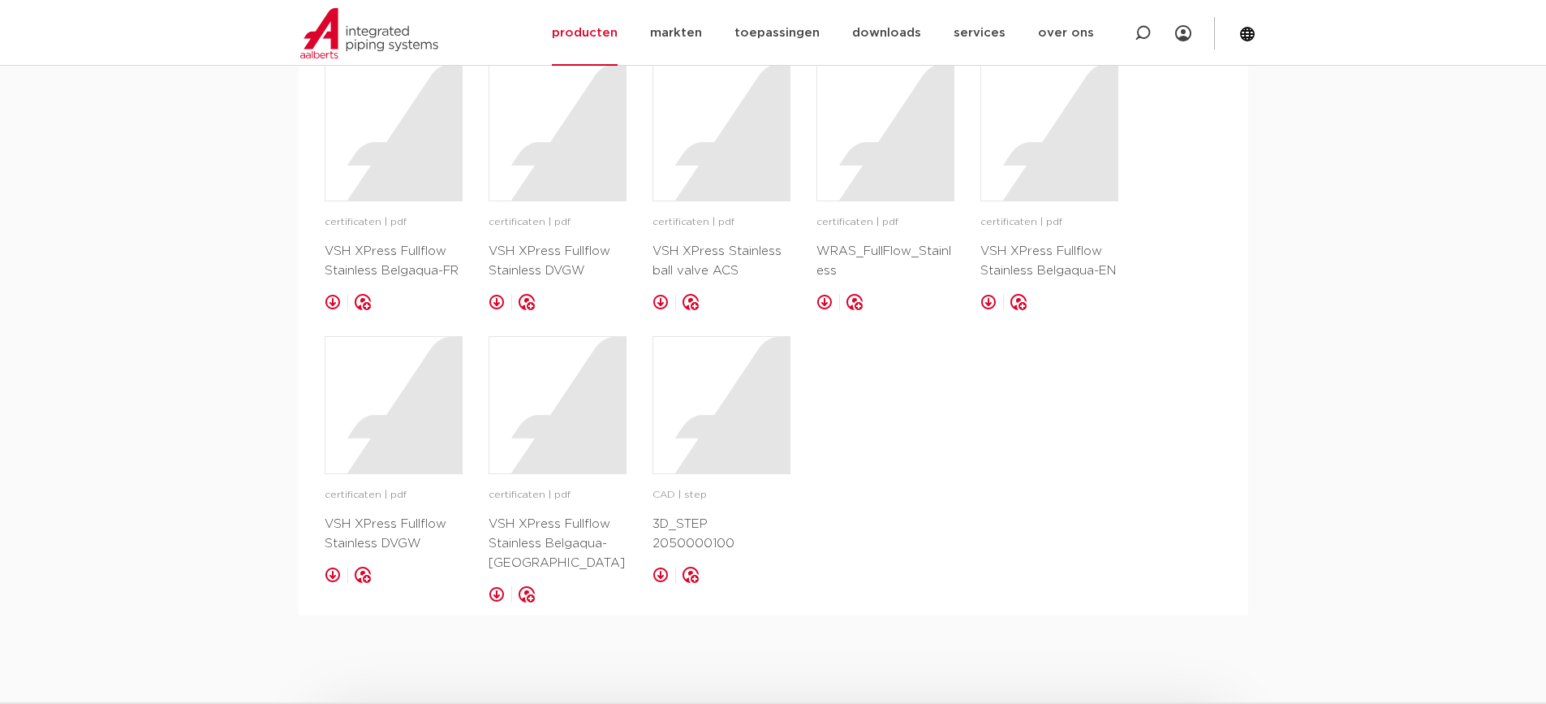
scroll to position [1867, 0]
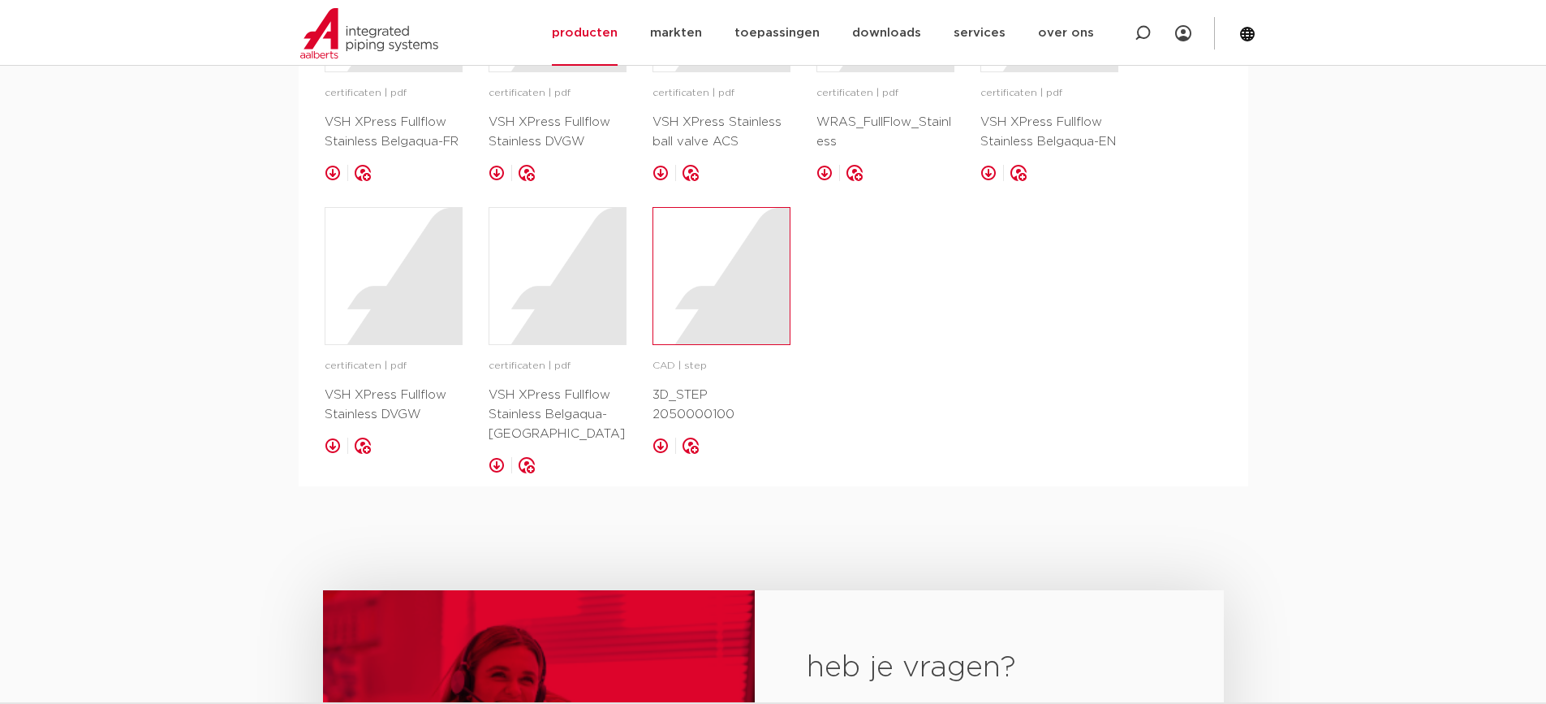
click at [714, 309] on div at bounding box center [721, 276] width 136 height 136
